Goal: Task Accomplishment & Management: Use online tool/utility

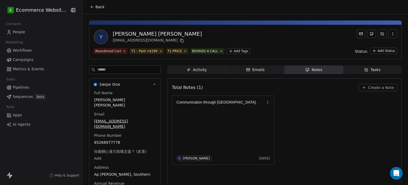
click at [95, 5] on span "Back" at bounding box center [99, 6] width 9 height 5
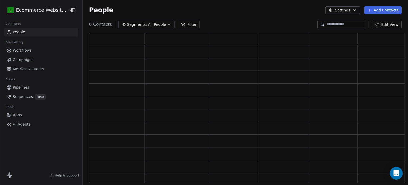
scroll to position [146, 312]
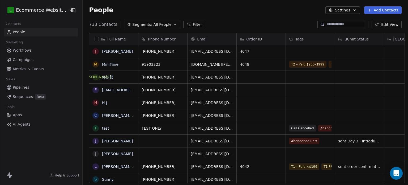
click at [335, 22] on input at bounding box center [345, 24] width 37 height 5
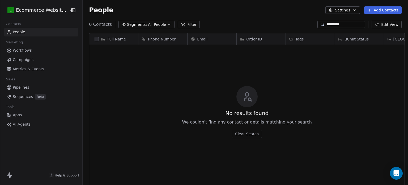
scroll to position [158, 324]
drag, startPoint x: 352, startPoint y: 23, endPoint x: 288, endPoint y: 20, distance: 64.1
click at [288, 20] on section "People Settings Add Contacts 0 Contacts Segments: All People Filter ********* E…" at bounding box center [245, 92] width 325 height 185
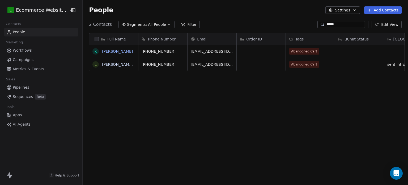
type input "*****"
click at [118, 53] on link "[PERSON_NAME]" at bounding box center [117, 51] width 31 height 4
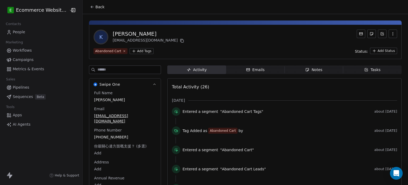
click at [90, 5] on icon at bounding box center [92, 7] width 4 height 4
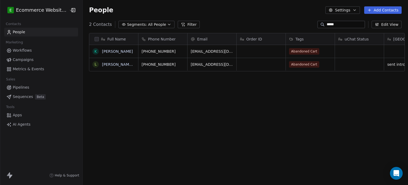
scroll to position [158, 324]
drag, startPoint x: 340, startPoint y: 25, endPoint x: 307, endPoint y: 23, distance: 33.3
click at [307, 23] on div "2 Contacts Segments: All People Filter ***** Edit View" at bounding box center [245, 24] width 325 height 8
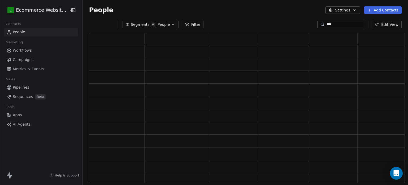
scroll to position [146, 312]
paste input "********"
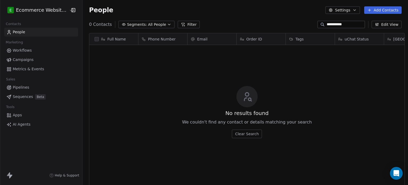
scroll to position [158, 324]
drag, startPoint x: 348, startPoint y: 23, endPoint x: 308, endPoint y: 25, distance: 39.6
click at [308, 25] on div "**********" at bounding box center [245, 24] width 325 height 8
type input "***"
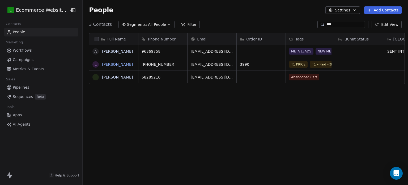
click at [110, 63] on link "[PERSON_NAME]" at bounding box center [117, 64] width 31 height 4
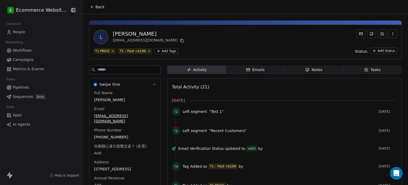
click at [356, 70] on span "Tasks Tasks" at bounding box center [372, 69] width 58 height 8
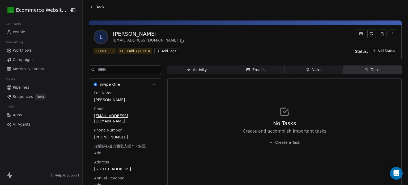
click at [300, 69] on span "Notes Notes" at bounding box center [313, 69] width 58 height 8
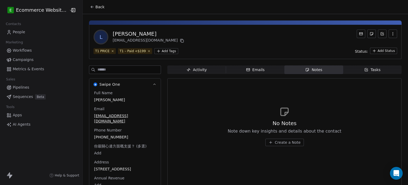
click at [279, 143] on span "Create a Note" at bounding box center [288, 141] width 26 height 5
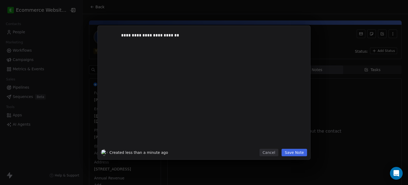
click at [297, 151] on button "Save Note" at bounding box center [294, 151] width 25 height 7
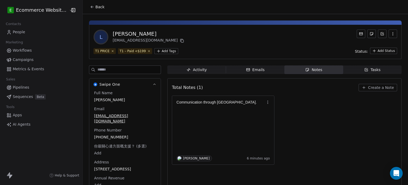
click at [356, 73] on span "Tasks Tasks" at bounding box center [372, 69] width 58 height 8
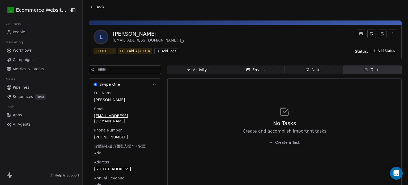
click at [278, 143] on span "Create a Task" at bounding box center [287, 141] width 25 height 5
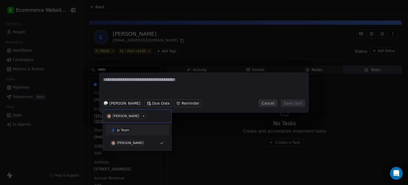
click at [136, 126] on div "J Jo Team" at bounding box center [137, 130] width 60 height 8
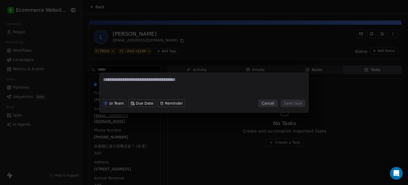
click at [137, 86] on textarea at bounding box center [204, 86] width 202 height 21
type textarea "**********"
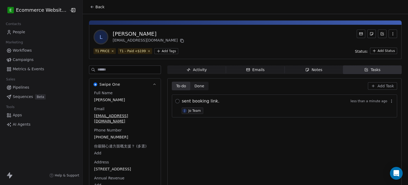
click at [176, 100] on button "button" at bounding box center [177, 101] width 4 height 4
click at [91, 8] on icon at bounding box center [92, 7] width 4 height 4
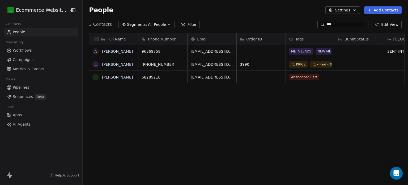
scroll to position [158, 324]
click at [109, 62] on link "[PERSON_NAME]" at bounding box center [117, 64] width 31 height 4
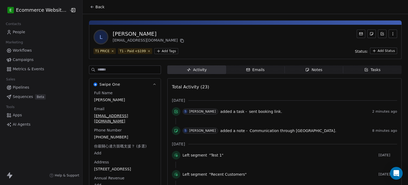
click at [365, 69] on icon "button" at bounding box center [366, 69] width 3 height 3
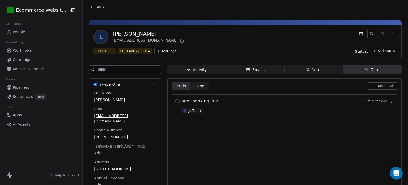
click at [175, 100] on button "button" at bounding box center [177, 101] width 4 height 4
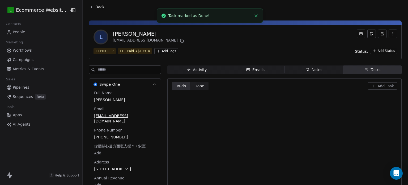
click at [91, 3] on button "Back" at bounding box center [97, 7] width 21 height 10
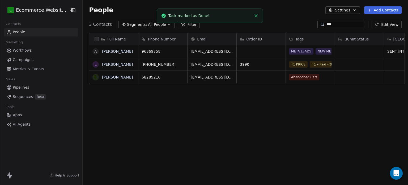
scroll to position [158, 324]
drag, startPoint x: 355, startPoint y: 23, endPoint x: 320, endPoint y: 22, distance: 35.1
click at [320, 22] on div "***" at bounding box center [341, 24] width 48 height 7
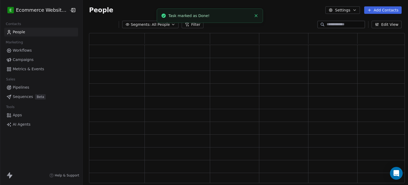
scroll to position [146, 312]
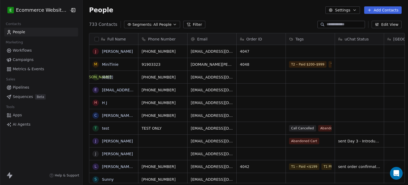
click at [38, 85] on link "Pipelines" at bounding box center [41, 87] width 74 height 9
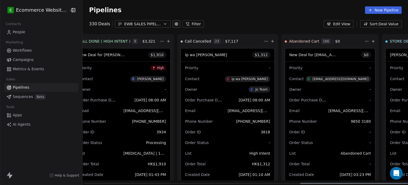
scroll to position [0, 647]
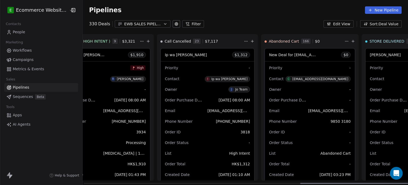
click at [369, 40] on span "STORE DELIVERED" at bounding box center [386, 41] width 35 height 5
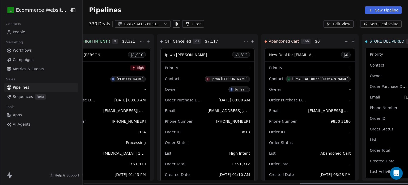
scroll to position [14, 0]
drag, startPoint x: 360, startPoint y: 108, endPoint x: 395, endPoint y: 105, distance: 34.6
click at [395, 105] on div "Priority - Contact [PERSON_NAME] Owner J Jo Team Order Purchase Date [DATE] 08:…" at bounding box center [408, 113] width 86 height 130
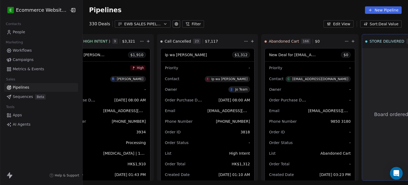
click at [291, 18] on div "Pipelines New Pipeline" at bounding box center [245, 10] width 325 height 20
click at [259, 6] on div "Pipelines New Pipeline" at bounding box center [245, 9] width 313 height 7
